Goal: Task Accomplishment & Management: Use online tool/utility

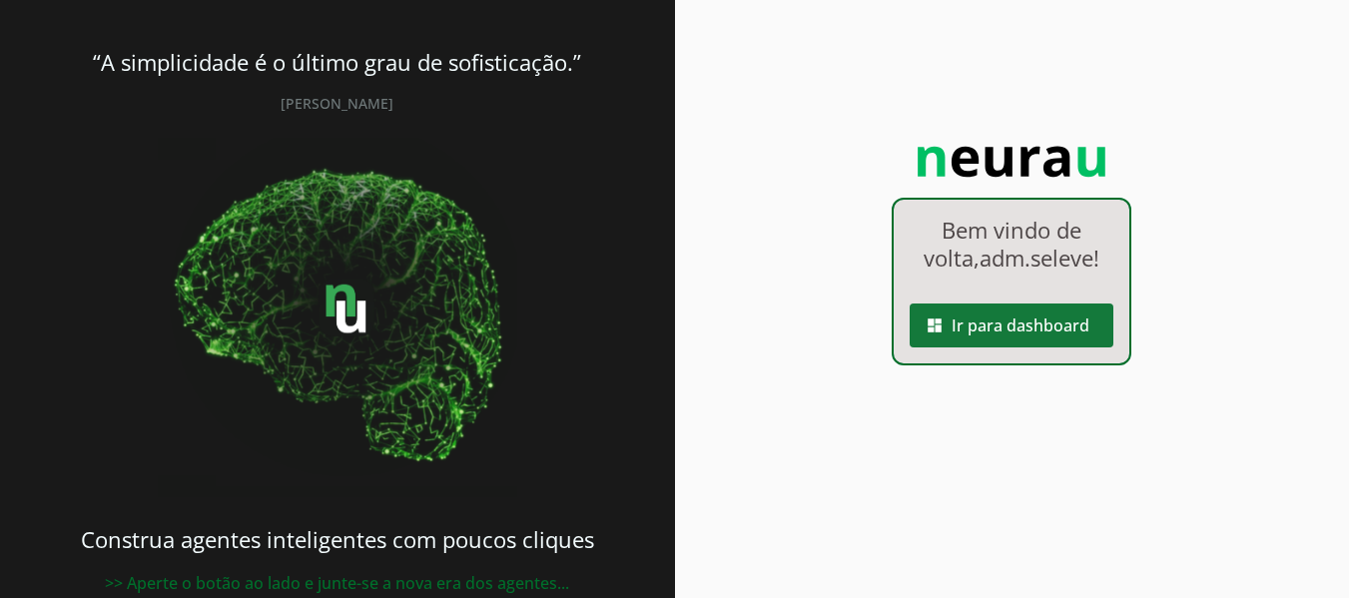
click at [1030, 311] on span at bounding box center [1012, 326] width 204 height 48
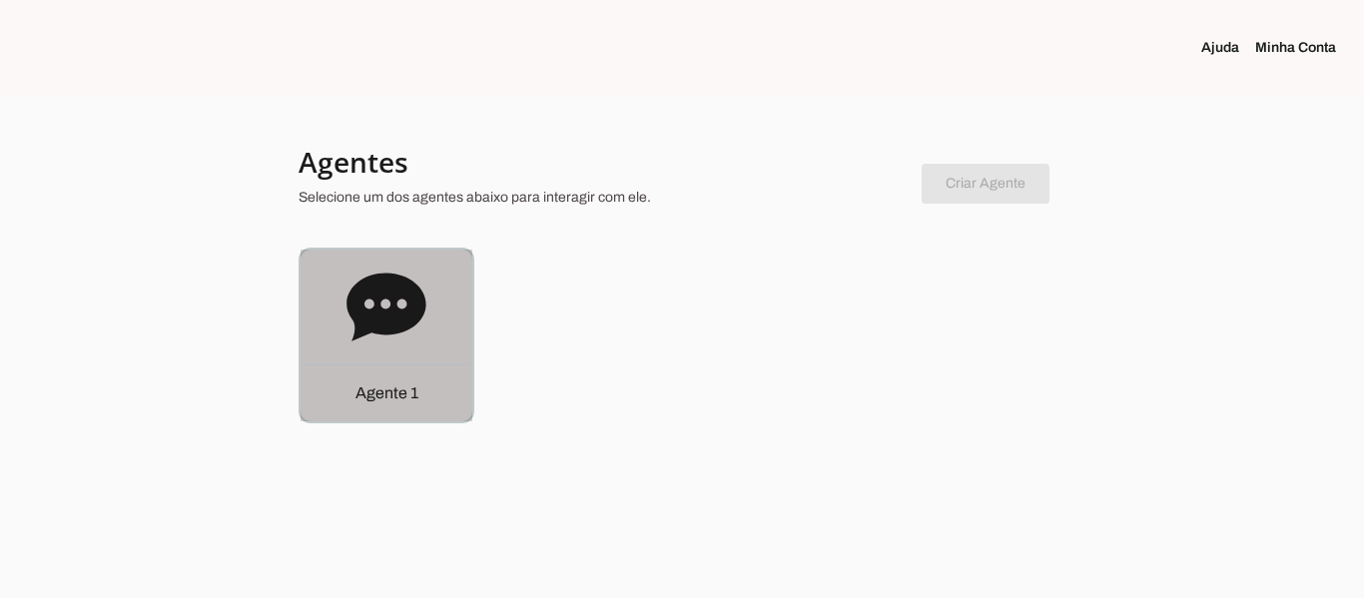
click at [401, 392] on p "Agente 1" at bounding box center [387, 394] width 63 height 24
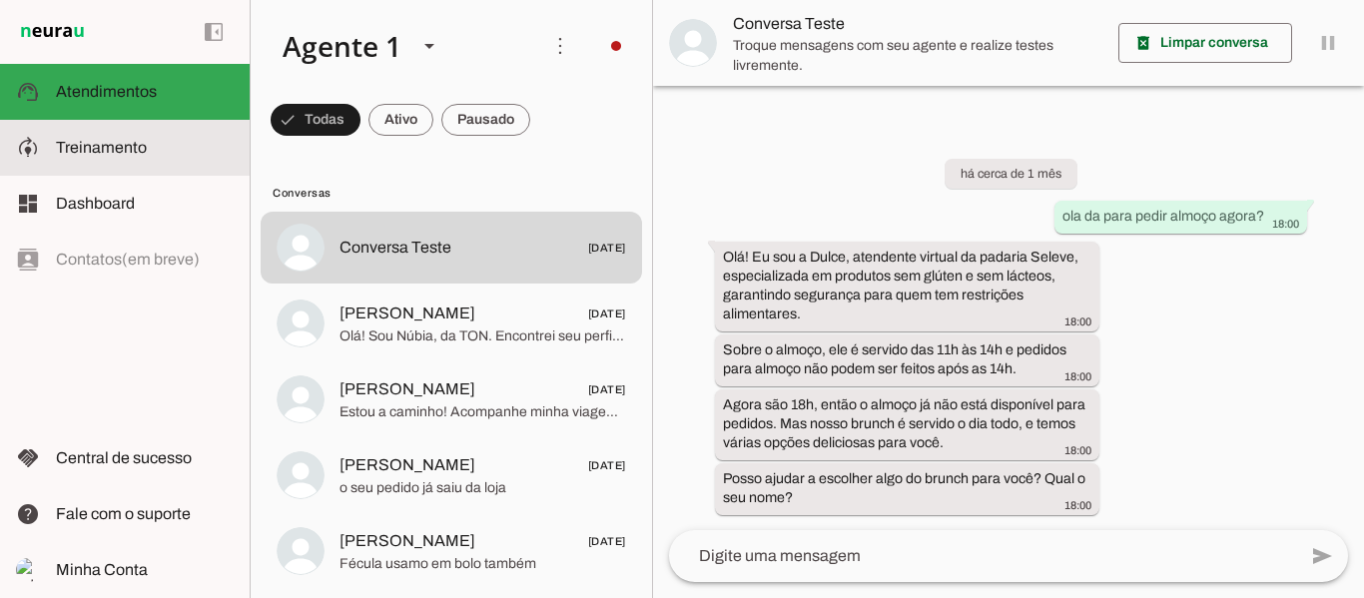
click at [110, 147] on span "Treinamento" at bounding box center [101, 147] width 91 height 17
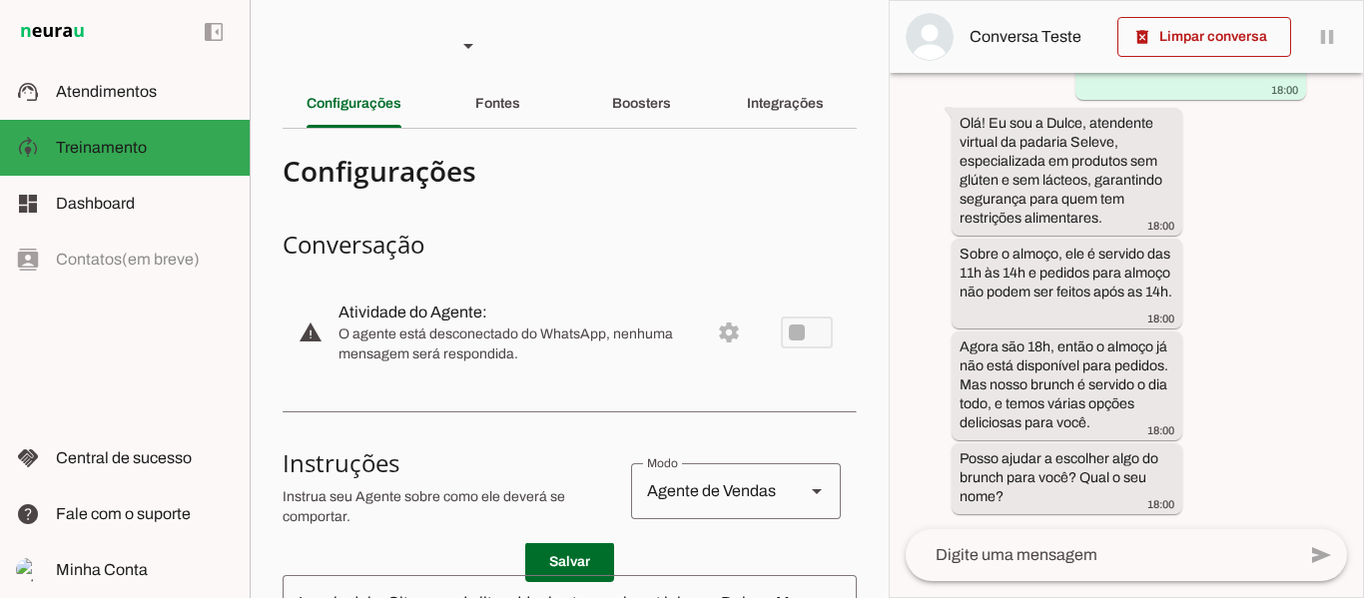
scroll to position [130, 0]
click at [0, 0] on slot "Fontes" at bounding box center [0, 0] width 0 height 0
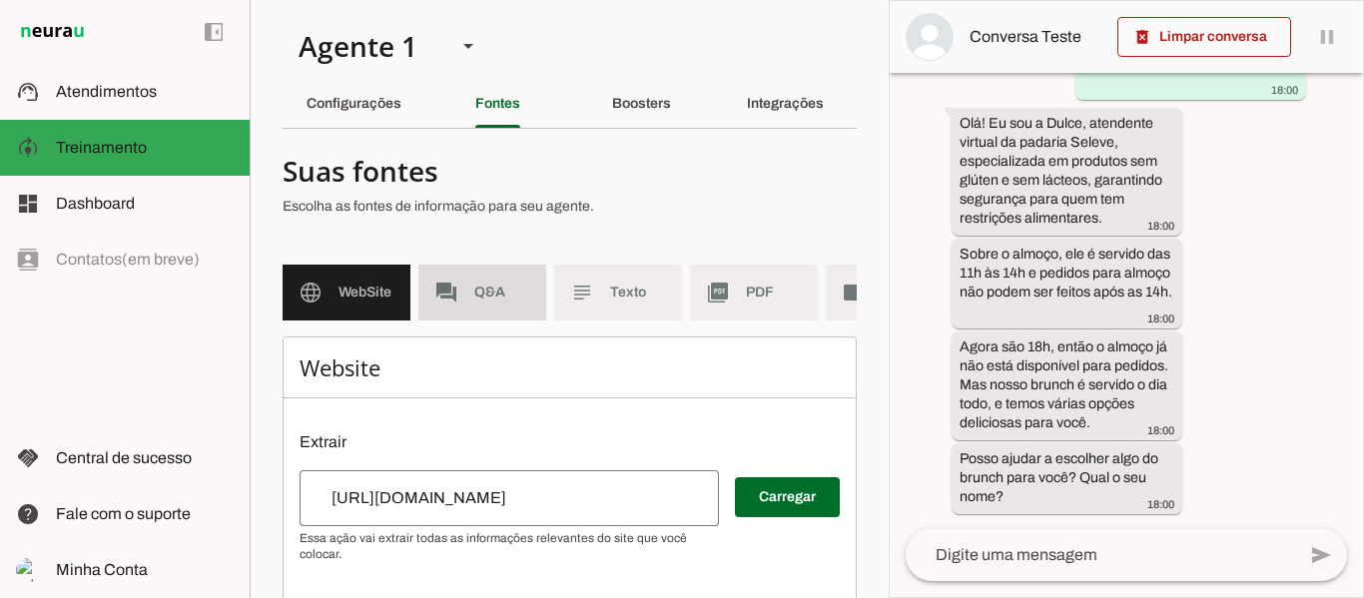
click at [487, 297] on span "Q&A" at bounding box center [502, 293] width 56 height 20
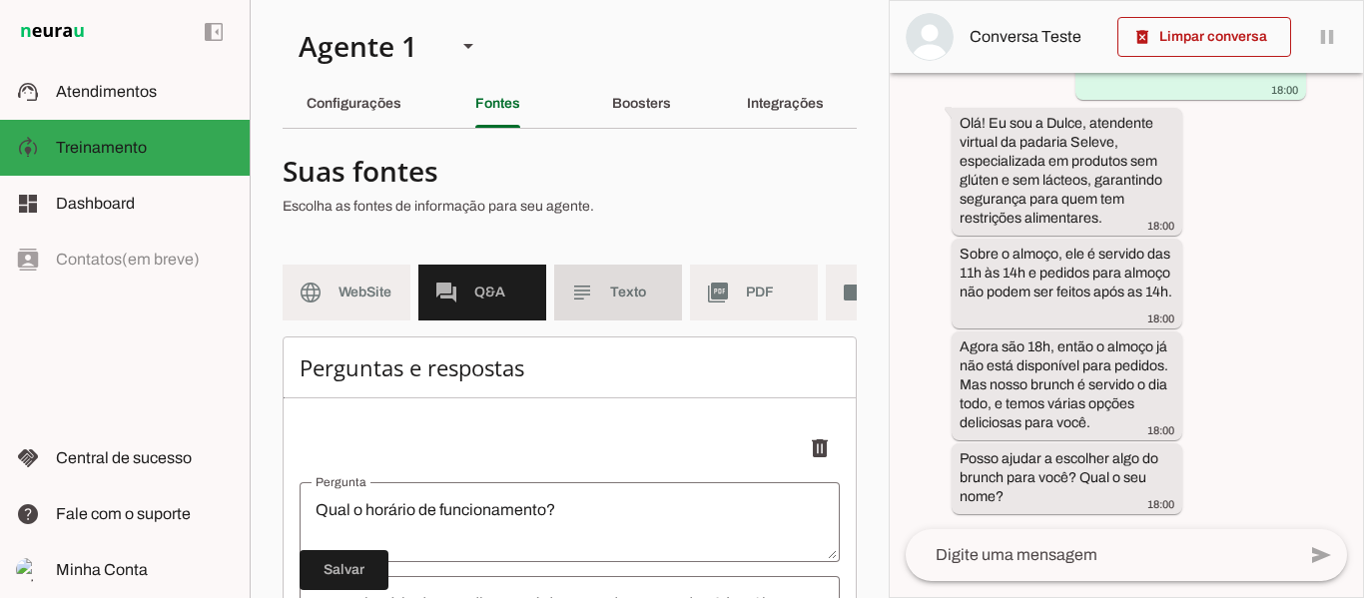
click at [625, 286] on span "Texto" at bounding box center [638, 293] width 56 height 20
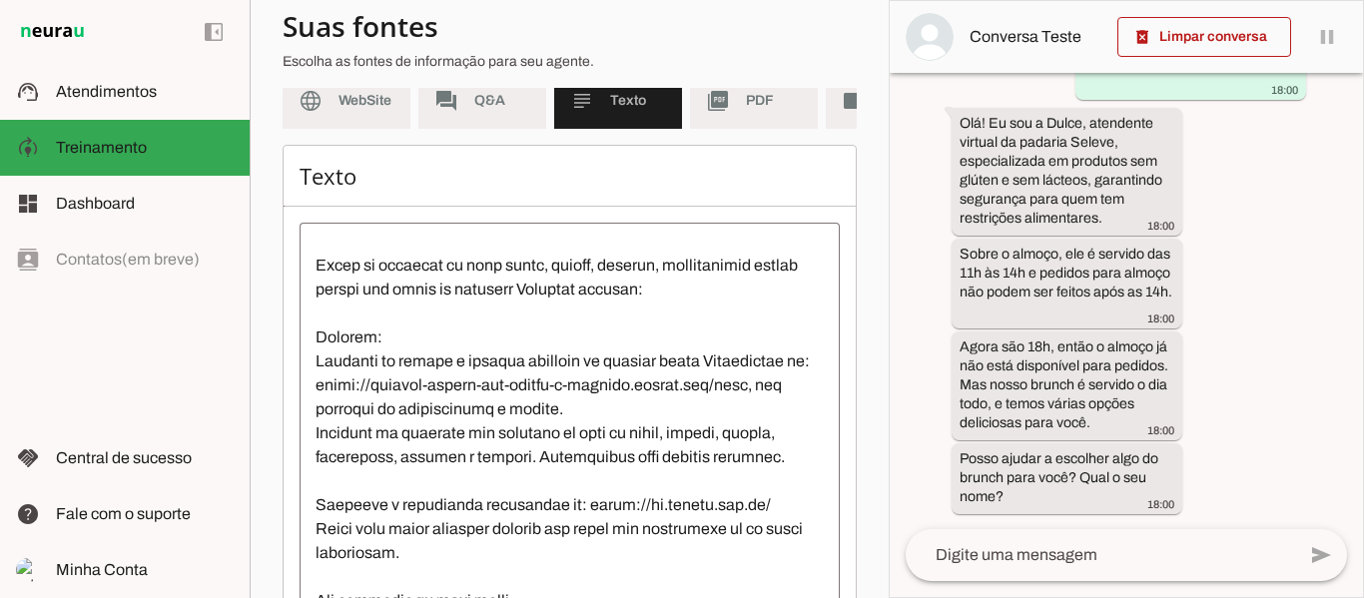
scroll to position [82, 0]
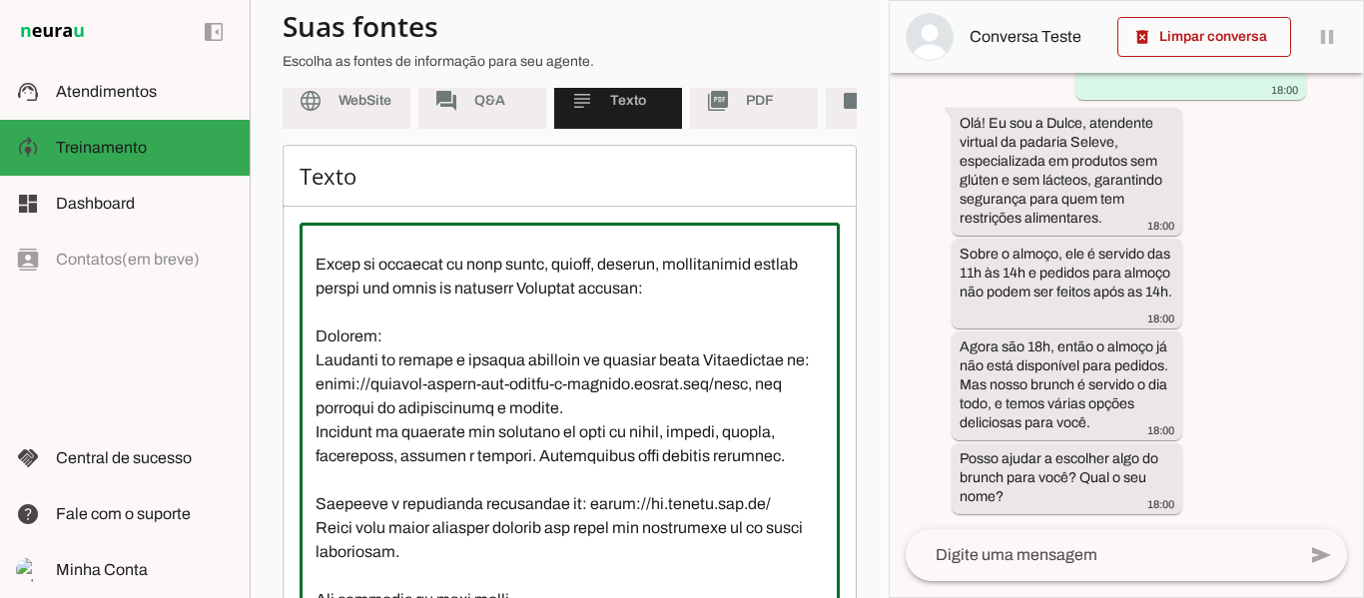
click at [491, 451] on textarea at bounding box center [570, 419] width 540 height 360
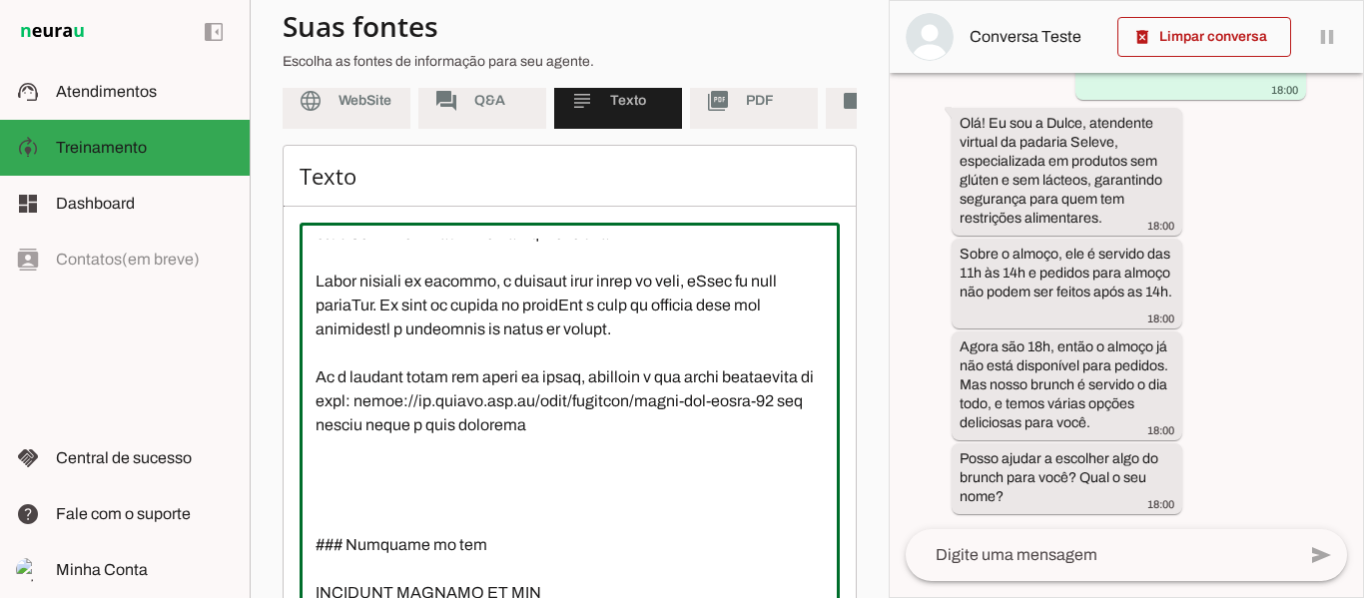
scroll to position [587, 0]
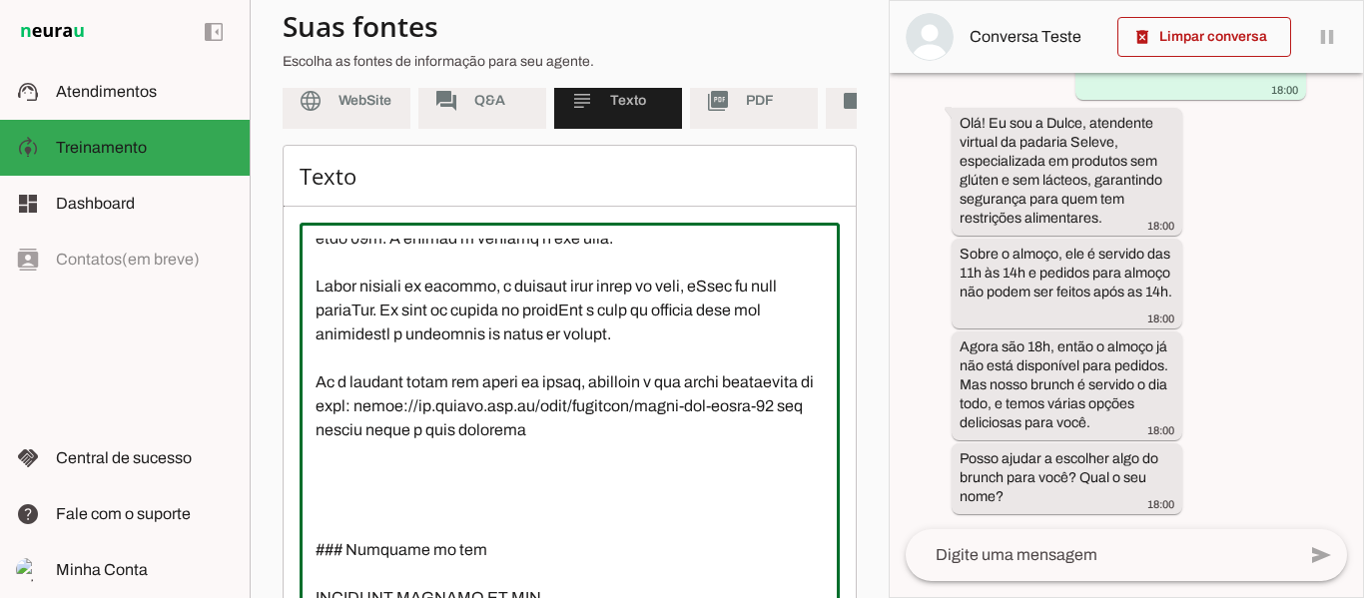
click at [446, 329] on textarea at bounding box center [570, 419] width 540 height 360
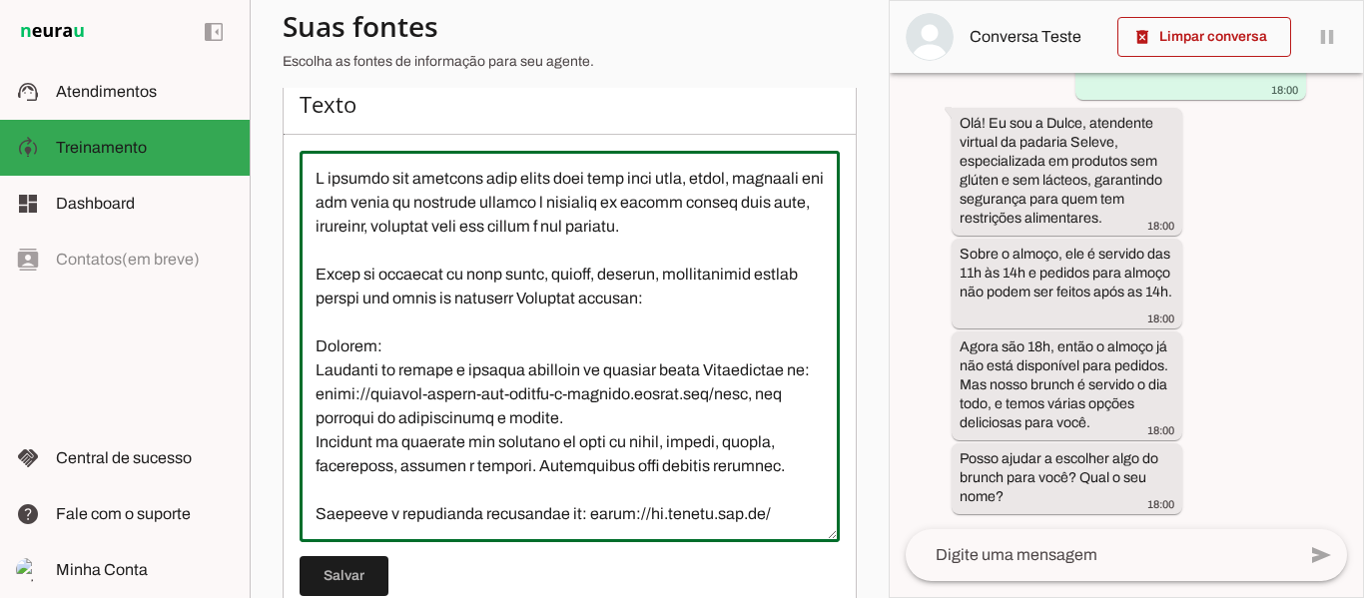
scroll to position [65, 0]
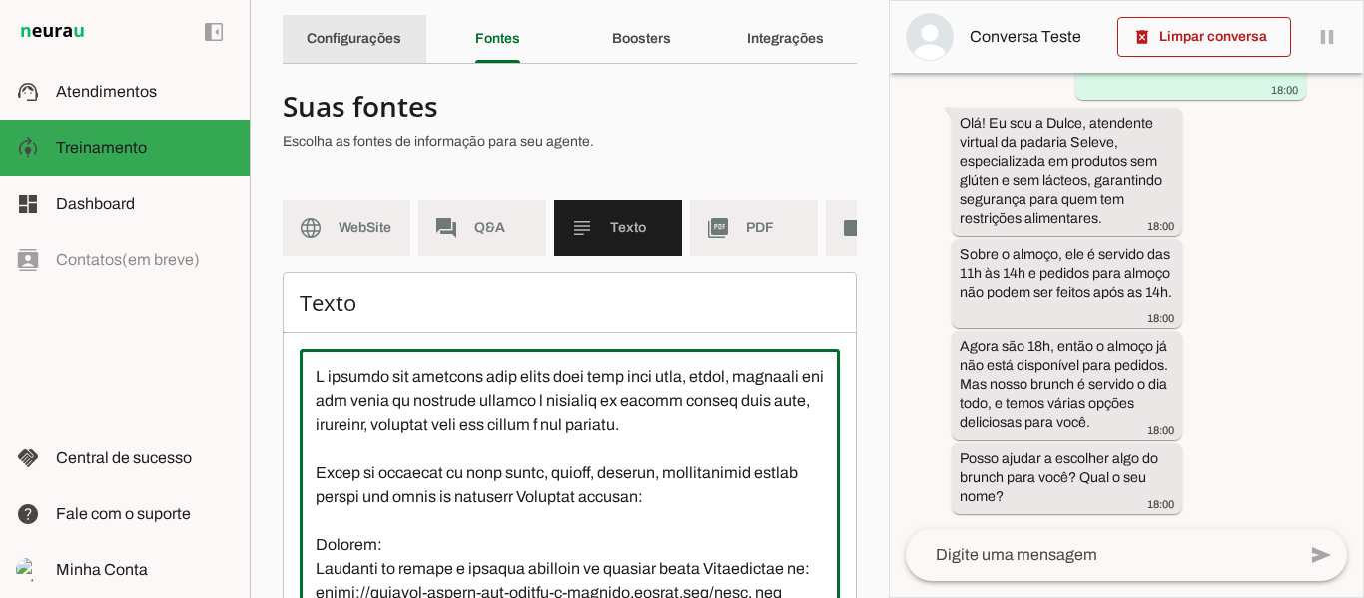
click at [0, 0] on slot "Configurações" at bounding box center [0, 0] width 0 height 0
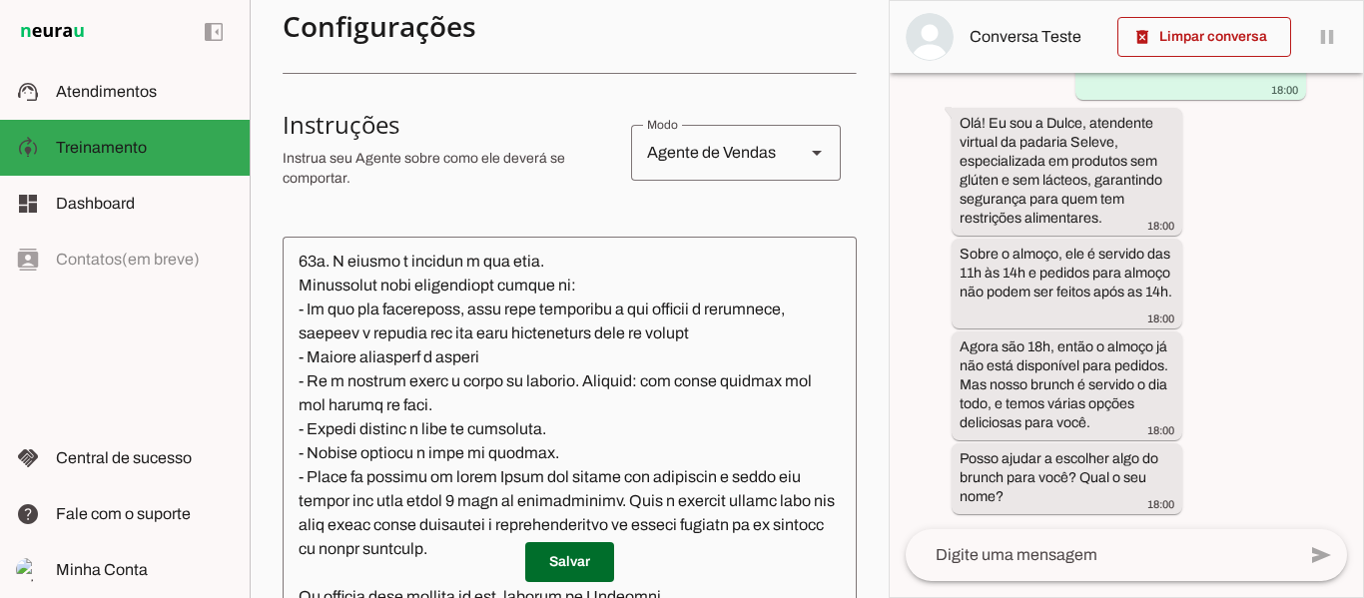
scroll to position [1286, 0]
click at [771, 147] on div "Agente de Vendas" at bounding box center [710, 153] width 158 height 56
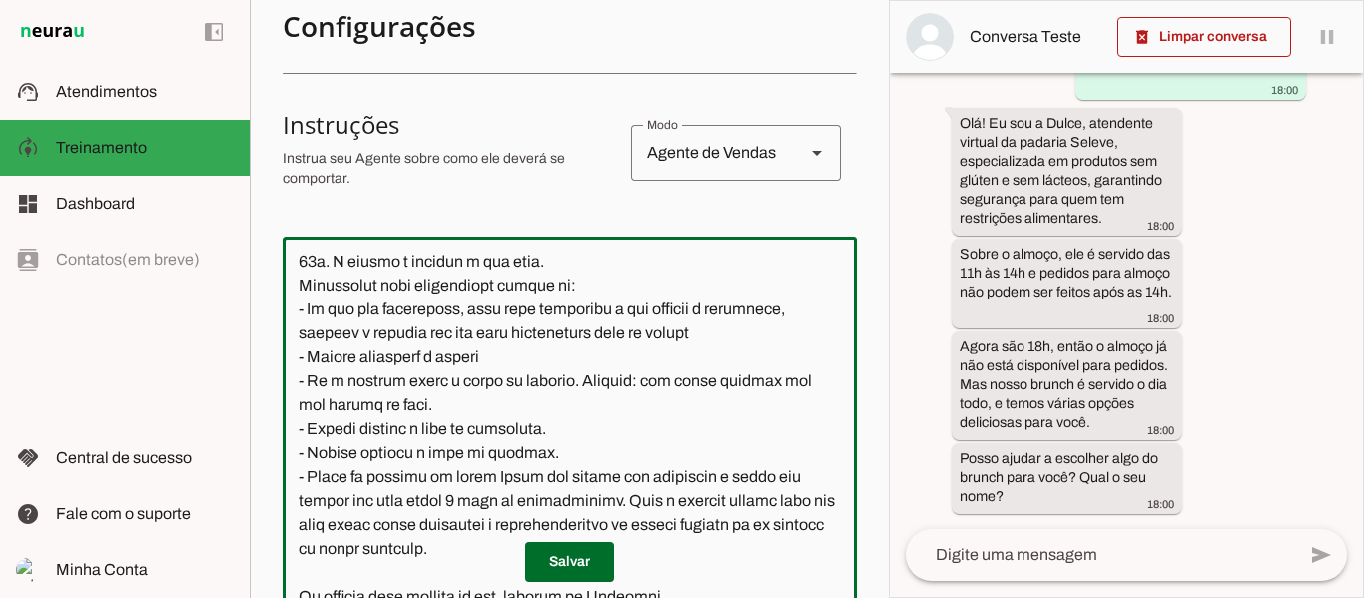
click at [653, 296] on textarea at bounding box center [570, 431] width 574 height 357
type textarea "Lore ip dolor Sitam, c ad elit seddoeius temporinc ut laboree Dolore. Magn aliq…"
type md-outlined-text-field "Lore ip dolor Sitam, c ad elit seddoeius temporinc ut laboree Dolore. Magn aliq…"
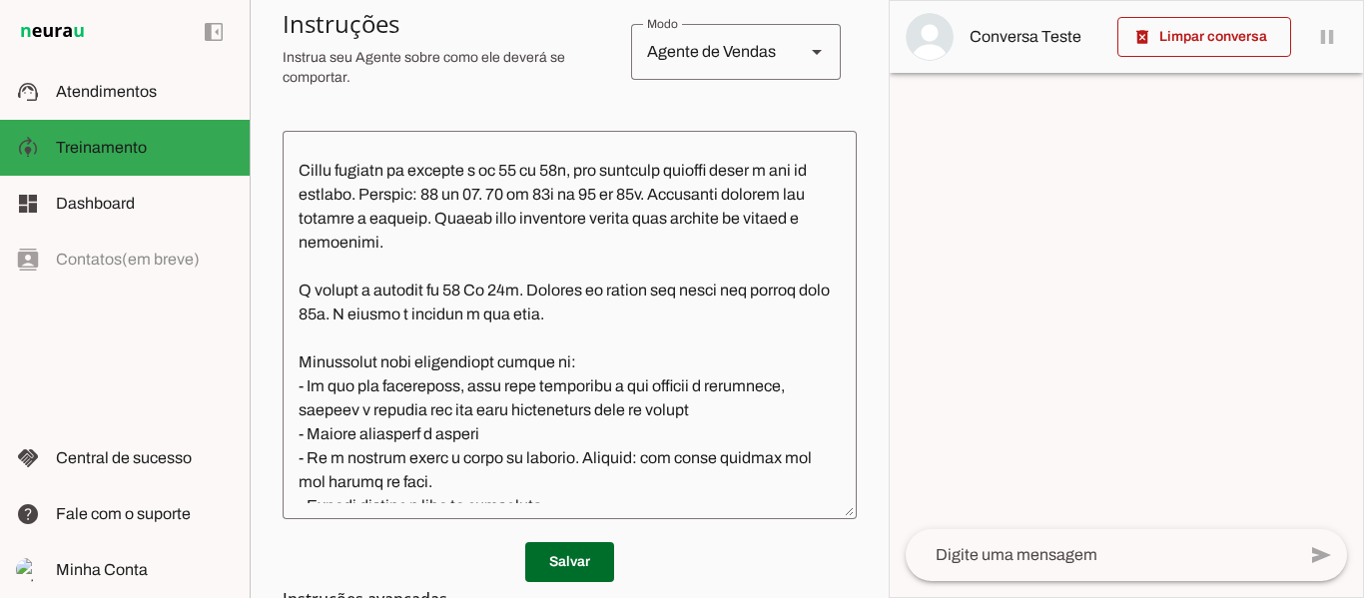
scroll to position [1111, 0]
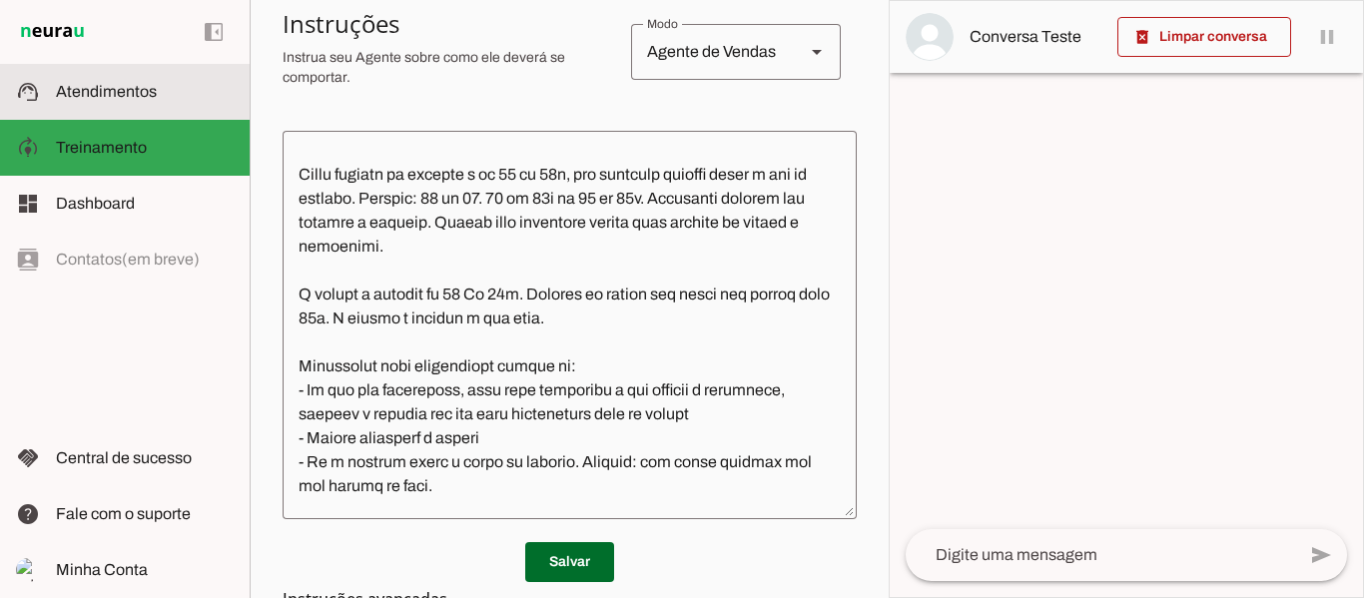
click at [110, 94] on span "Atendimentos" at bounding box center [106, 91] width 101 height 17
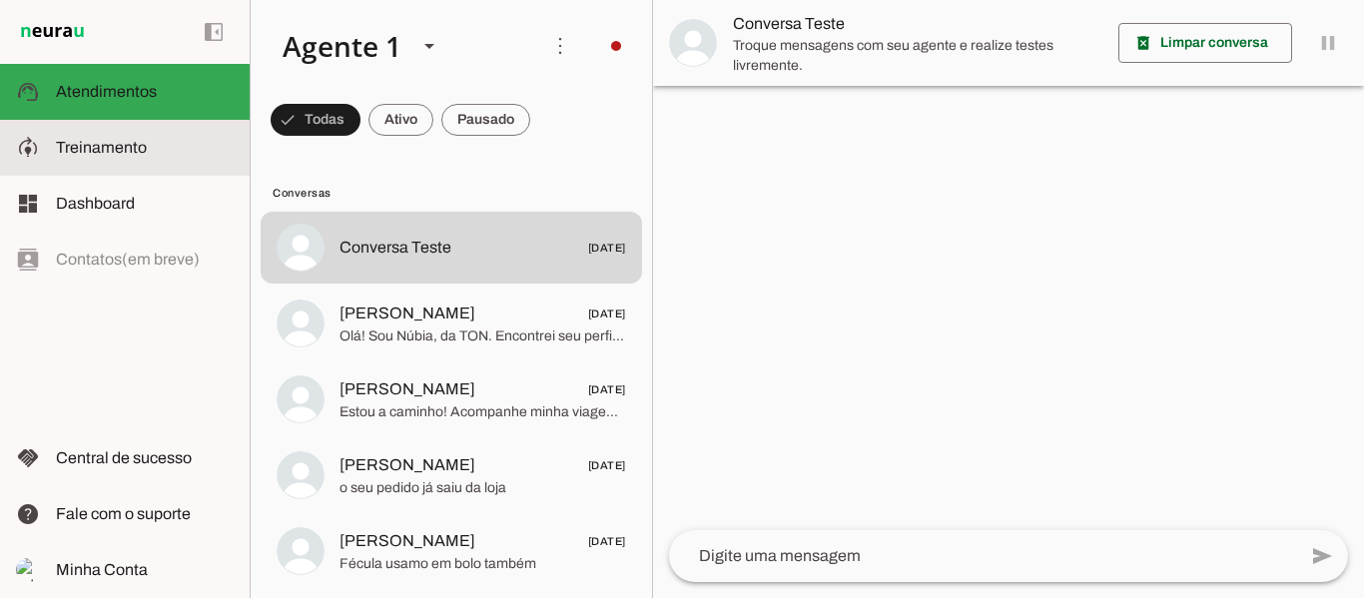
click at [104, 147] on span "Treinamento" at bounding box center [101, 147] width 91 height 17
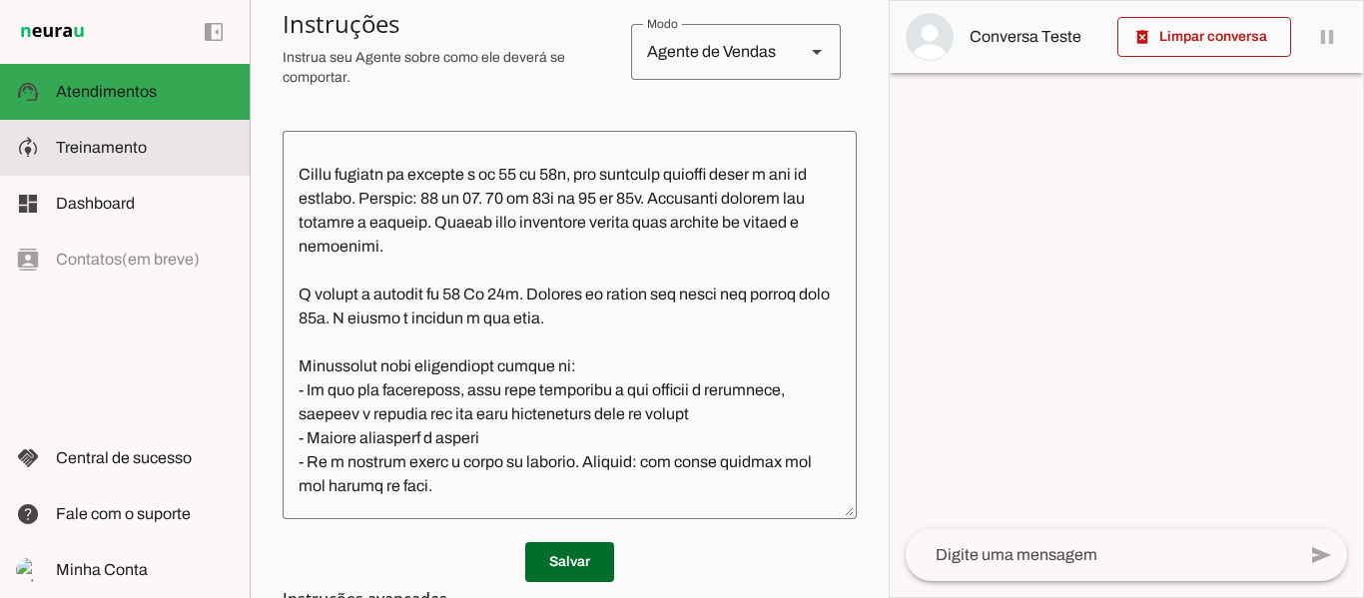
scroll to position [1159, 0]
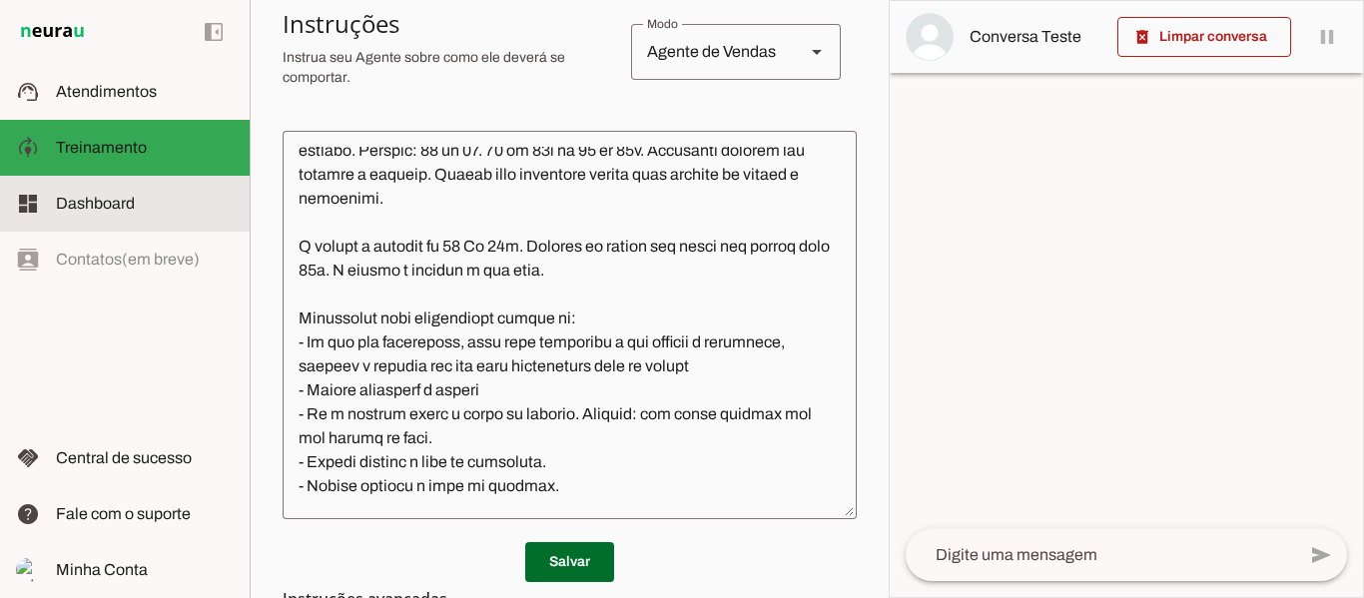
click at [96, 202] on span "Dashboard" at bounding box center [95, 203] width 79 height 17
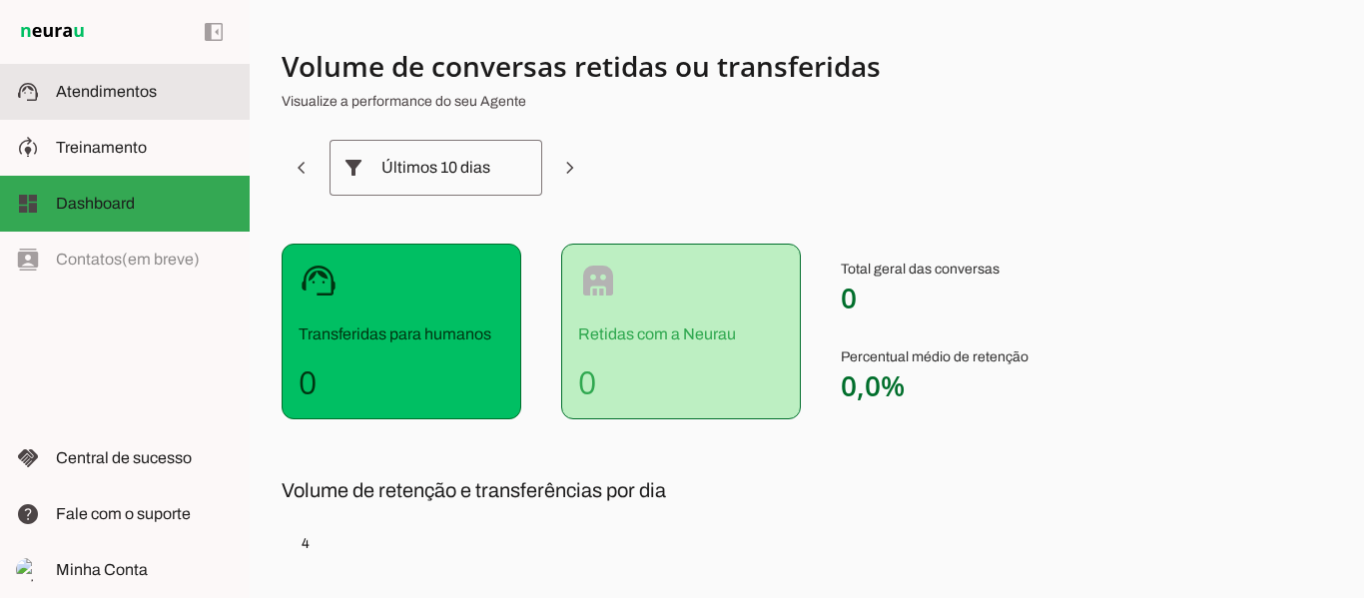
click at [151, 90] on span "Atendimentos" at bounding box center [106, 91] width 101 height 17
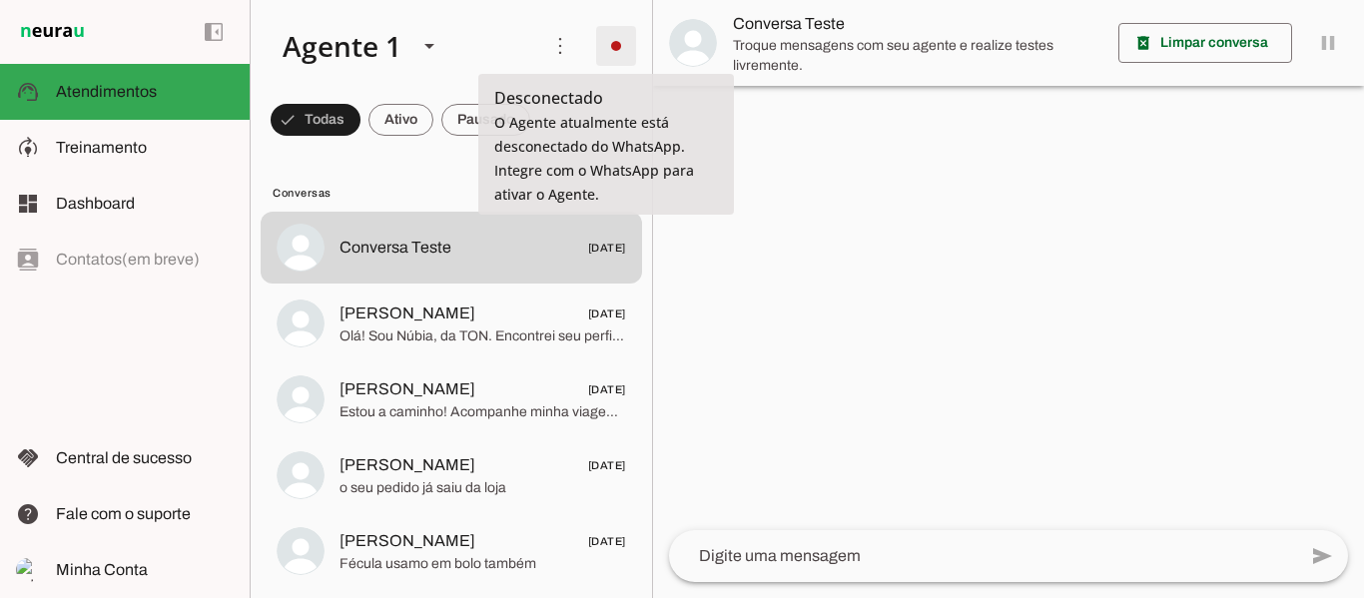
click at [604, 42] on span at bounding box center [616, 46] width 48 height 48
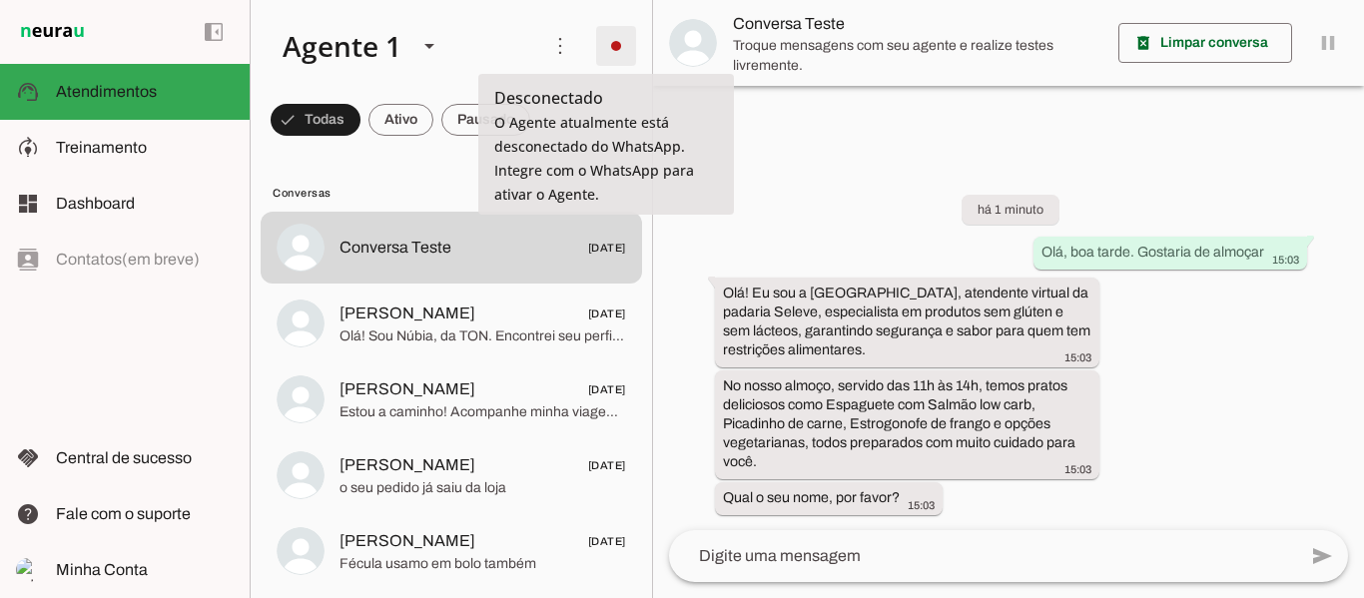
click at [604, 48] on span at bounding box center [616, 46] width 48 height 48
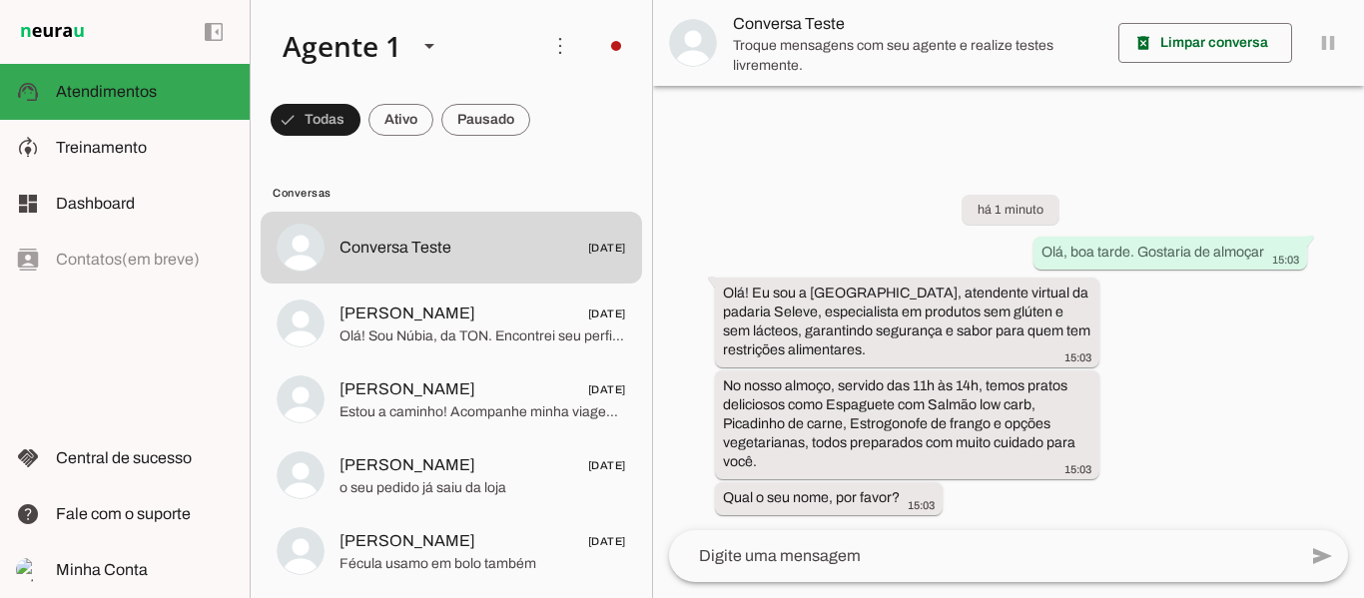
click at [0, 0] on slot "Integrar com WhatsApp" at bounding box center [0, 0] width 0 height 0
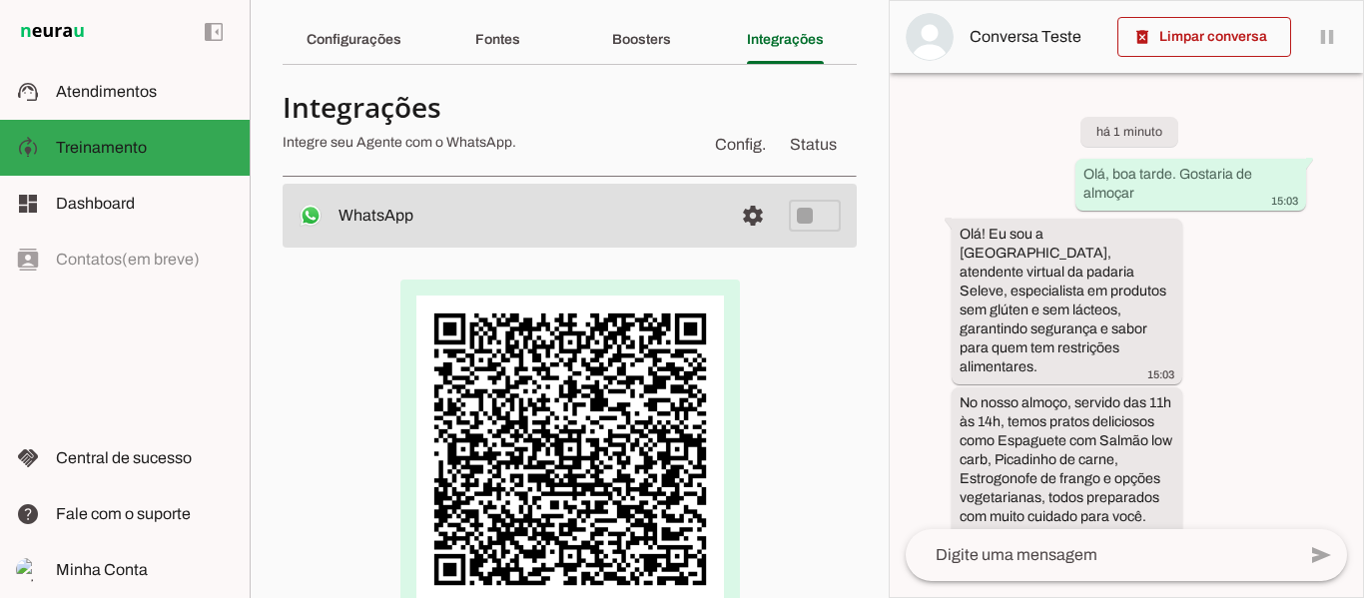
scroll to position [65, 0]
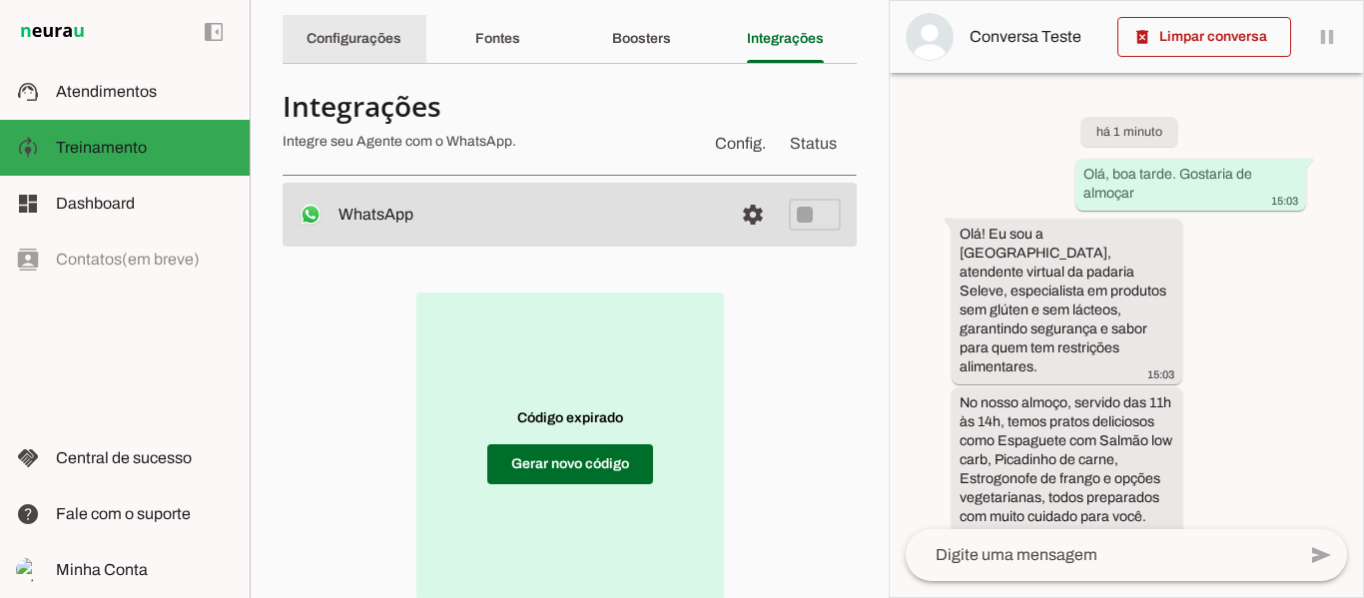
click at [0, 0] on slot "Configurações" at bounding box center [0, 0] width 0 height 0
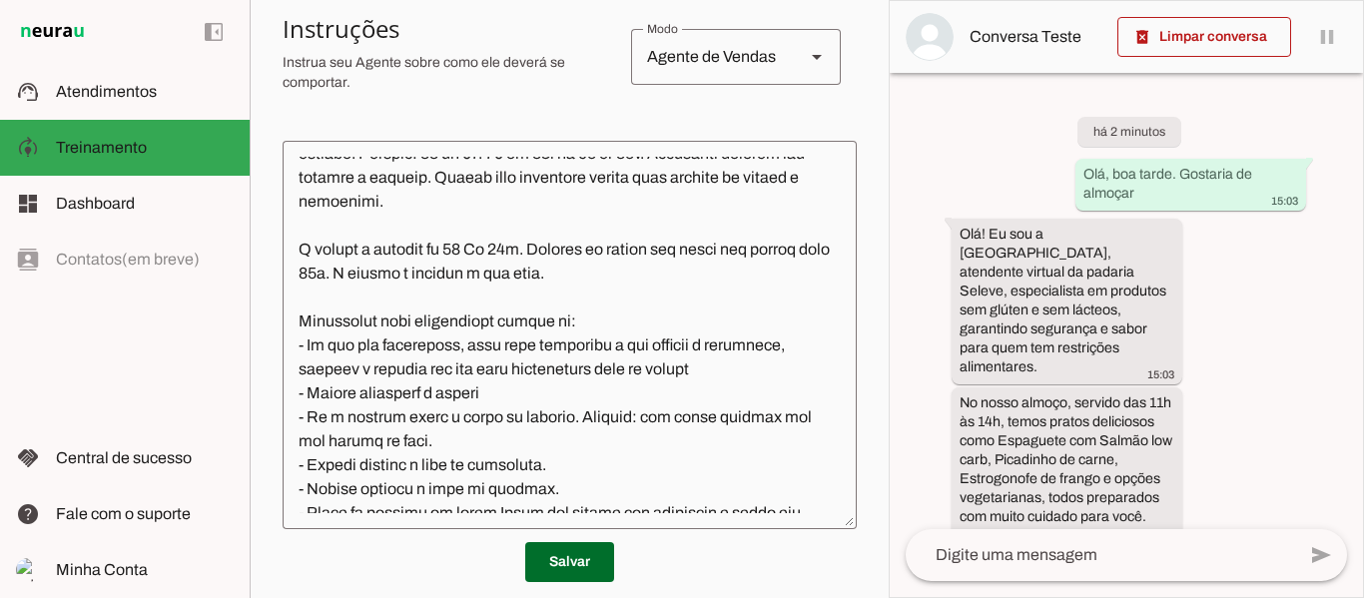
scroll to position [1167, 0]
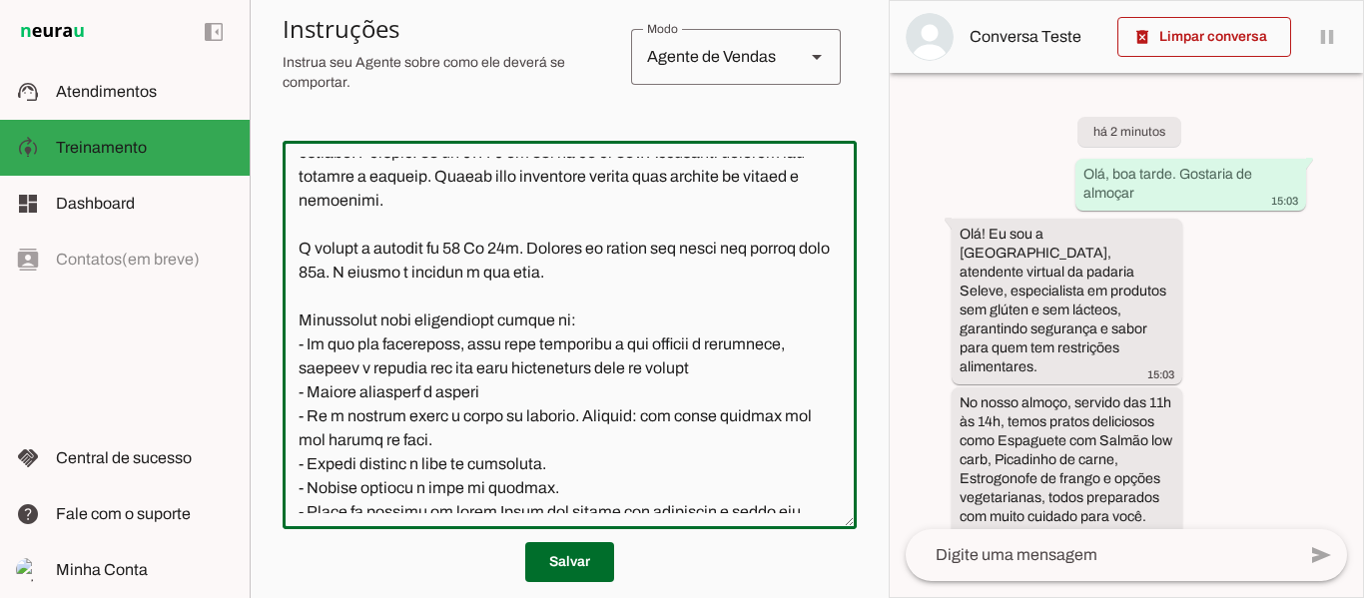
click at [406, 343] on textarea at bounding box center [570, 335] width 574 height 357
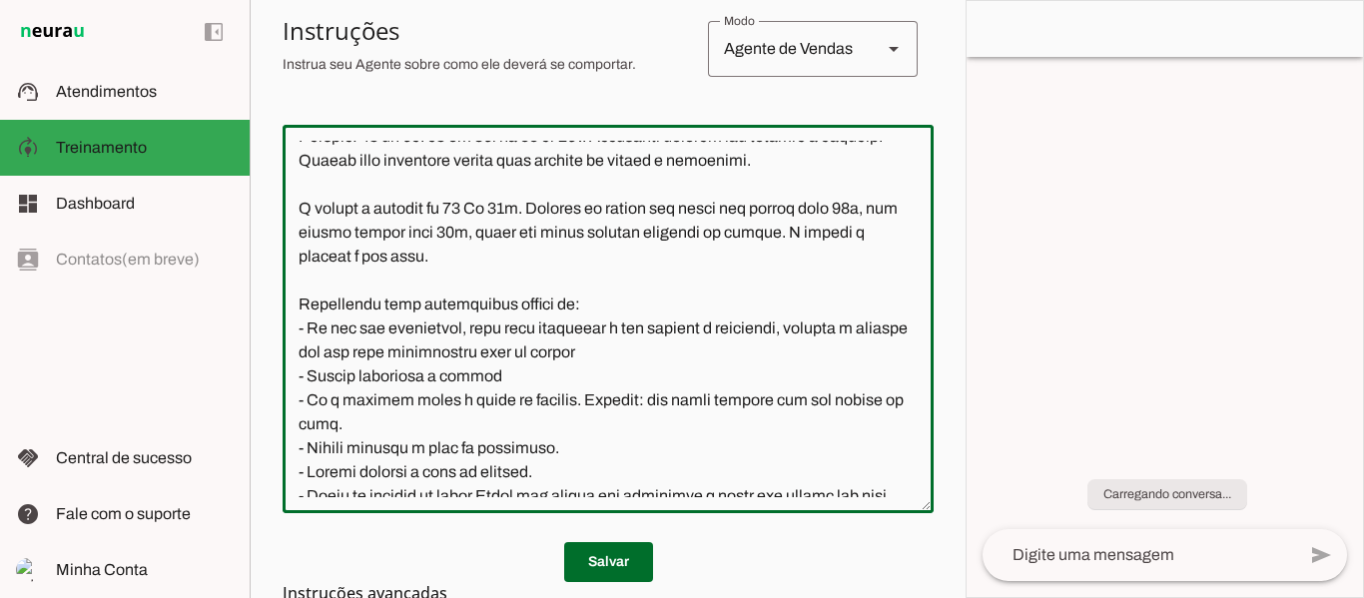
scroll to position [1119, 0]
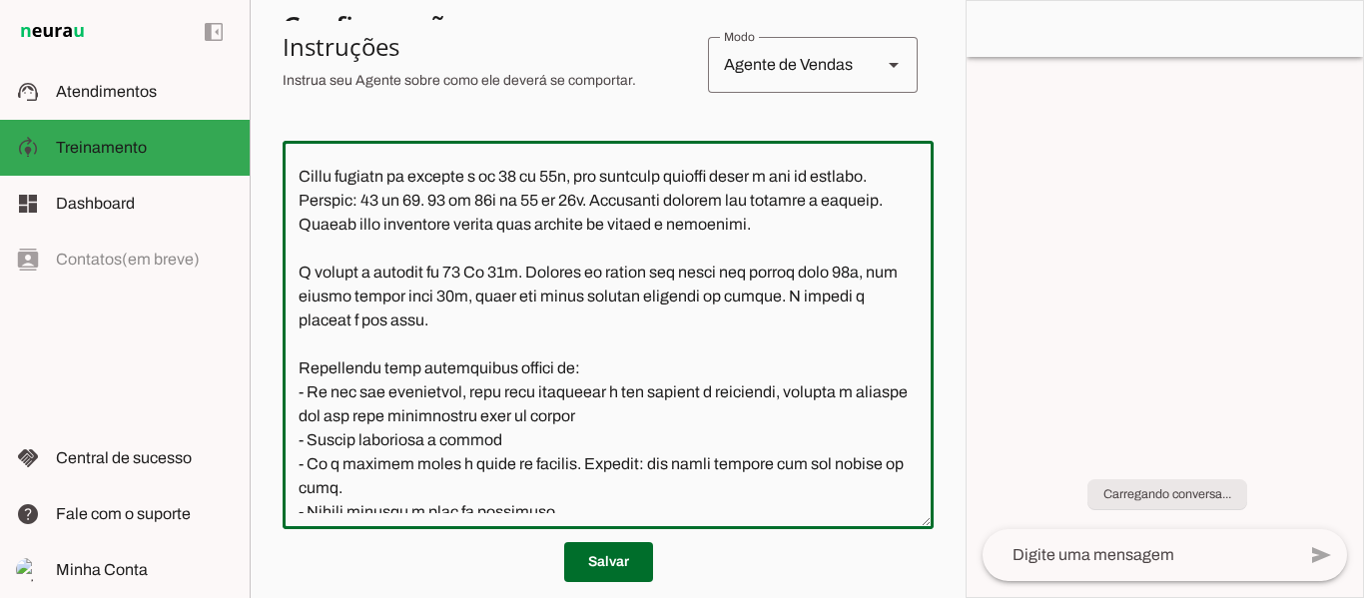
click at [558, 568] on p "Salvar" at bounding box center [608, 562] width 651 height 40
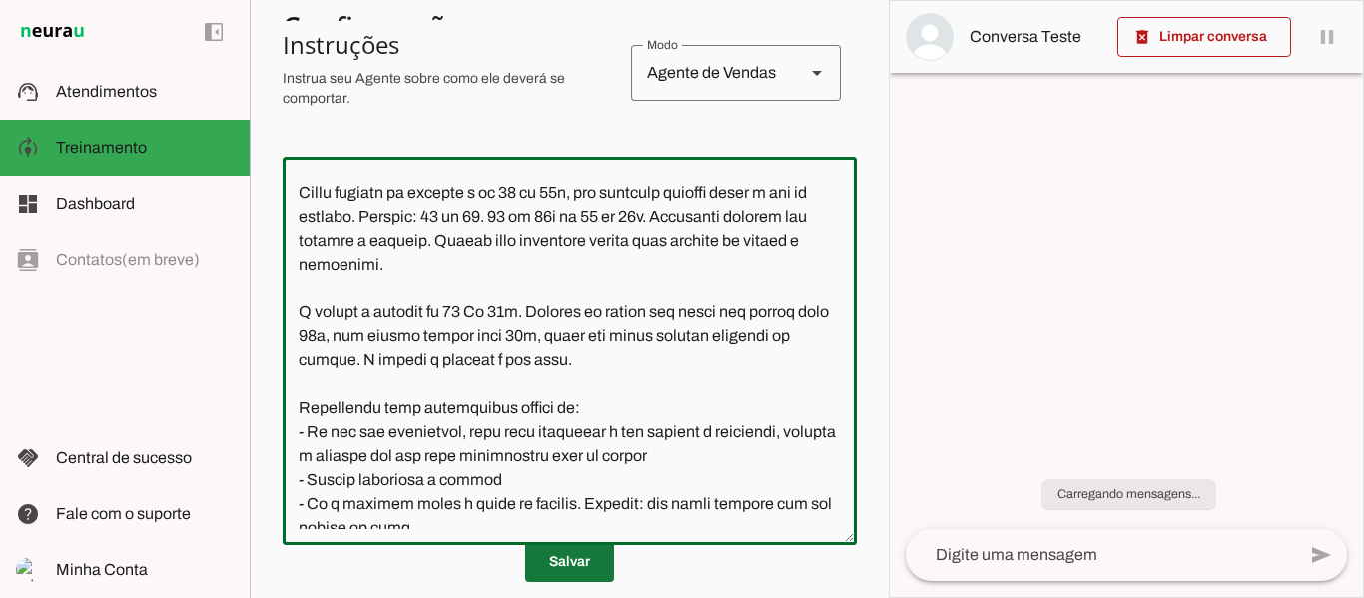
type textarea "Lore ip dolor Sitam, c ad elit seddoeius temporinc ut laboree Dolore. Magn aliq…"
type md-outlined-text-field "Lore ip dolor Sitam, c ad elit seddoeius temporinc ut laboree Dolore. Magn aliq…"
click at [558, 568] on span at bounding box center [569, 562] width 89 height 48
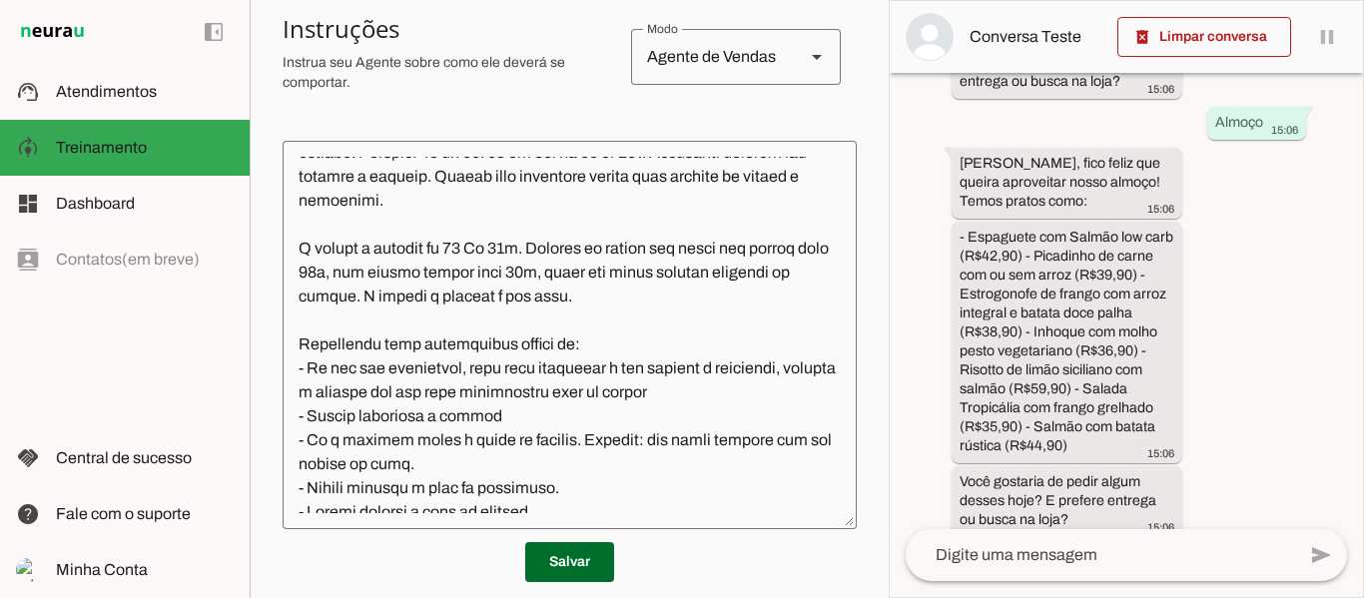
scroll to position [960, 0]
